Goal: Find specific page/section

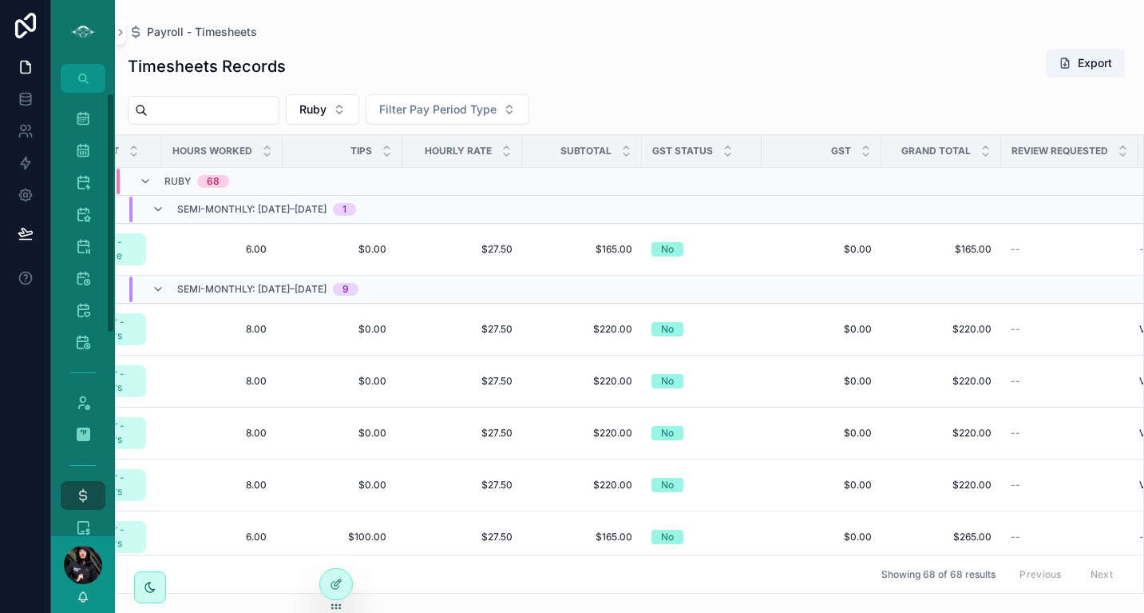
drag, startPoint x: 109, startPoint y: 219, endPoint x: 134, endPoint y: -50, distance: 270.3
click at [134, 0] on html "Master Calendar 1,644 Tour Calendar 749 Vancouver Calendar 412 Sunshine Coast C…" at bounding box center [572, 306] width 1144 height 613
click at [91, 117] on div "Master Calendar 1,644" at bounding box center [83, 118] width 26 height 26
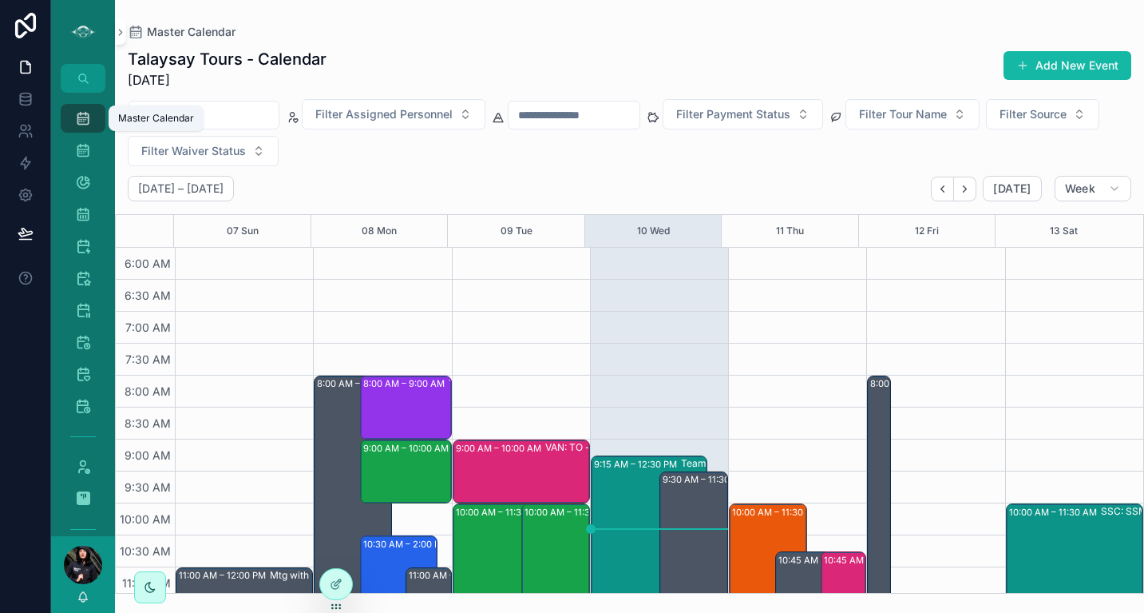
scroll to position [384, 0]
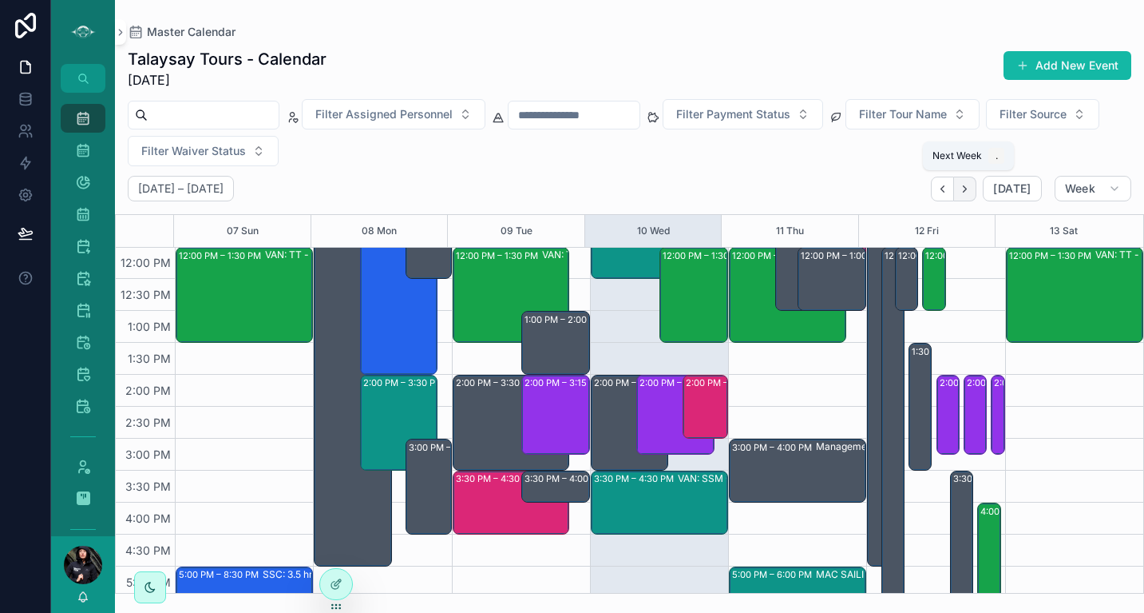
click at [968, 193] on icon "Next" at bounding box center [965, 189] width 12 height 12
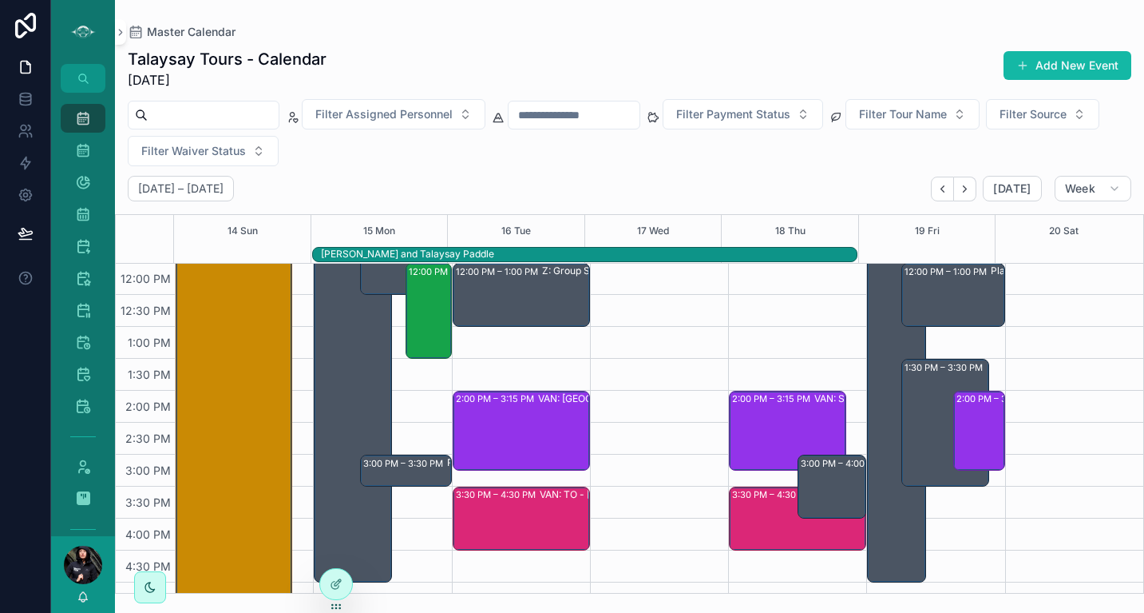
click at [968, 193] on icon "Next" at bounding box center [965, 189] width 12 height 12
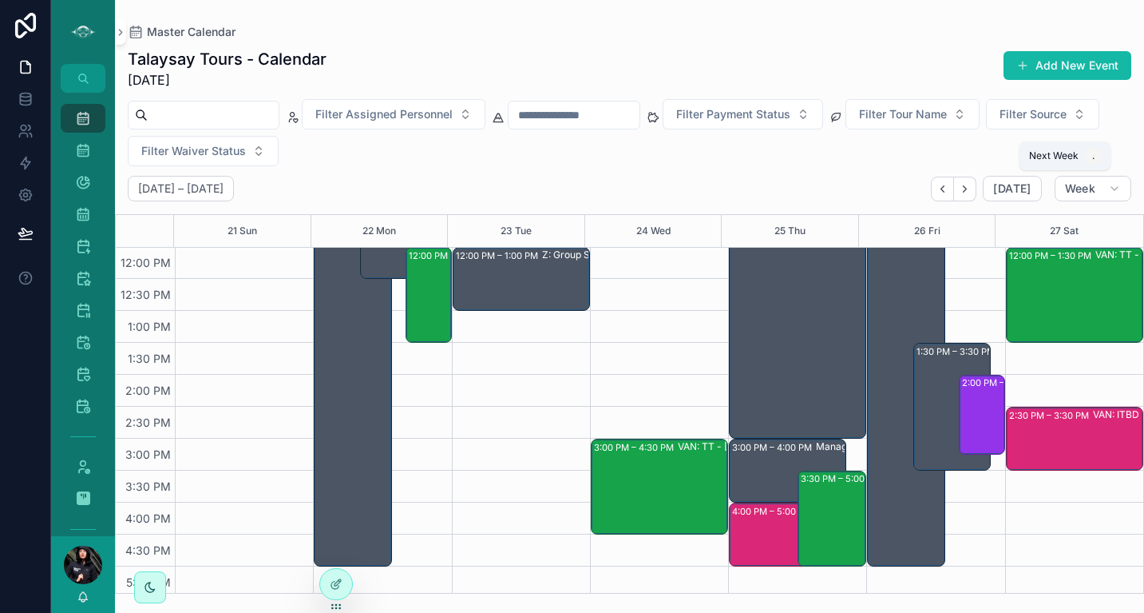
click at [968, 193] on icon "Next" at bounding box center [965, 189] width 12 height 12
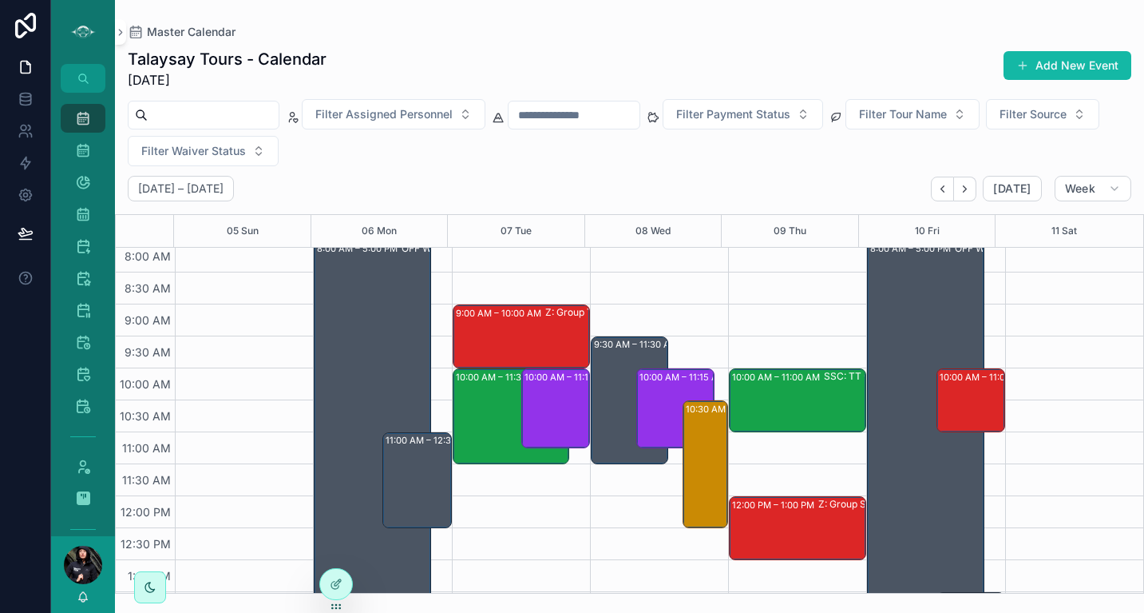
scroll to position [162, 0]
